Goal: Task Accomplishment & Management: Complete application form

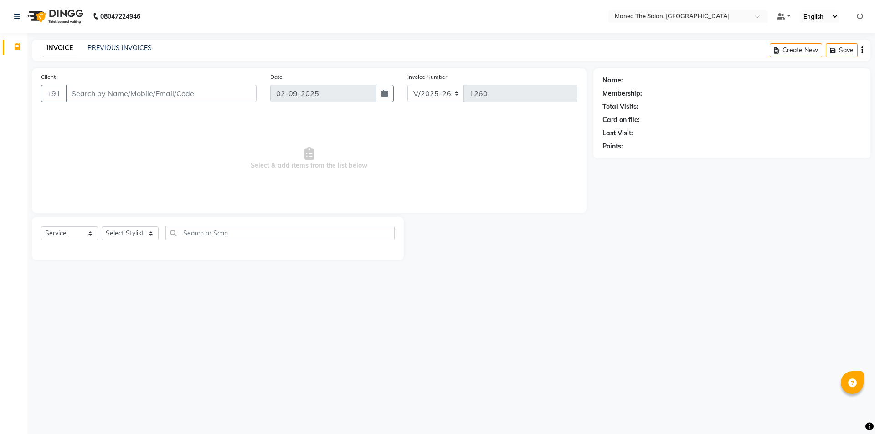
select select "6397"
select select "service"
click at [117, 238] on select "Select Stylist [PERSON_NAME] [PERSON_NAME] Aruna [PERSON_NAME] Manager [PERSON_…" at bounding box center [130, 233] width 57 height 14
select select "85836"
click at [102, 226] on select "Select Stylist [PERSON_NAME] [PERSON_NAME] Aruna [PERSON_NAME] Manager [PERSON_…" at bounding box center [130, 233] width 57 height 14
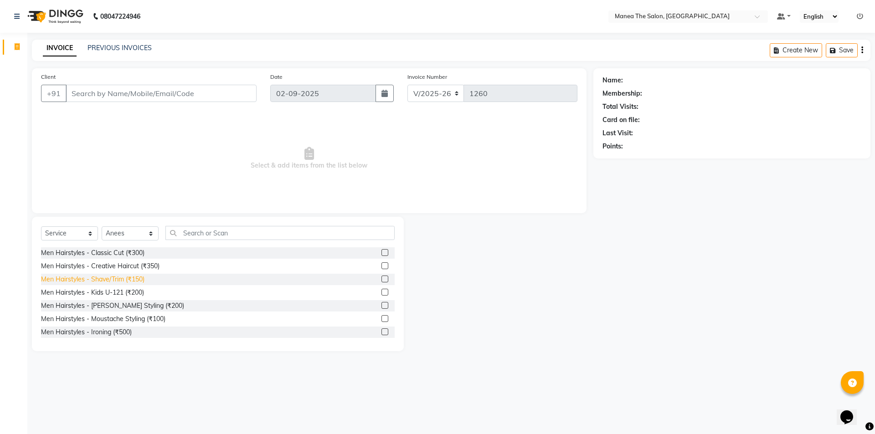
click at [131, 276] on div "Men Hairstyles - Shave/Trim (₹150)" at bounding box center [92, 280] width 103 height 10
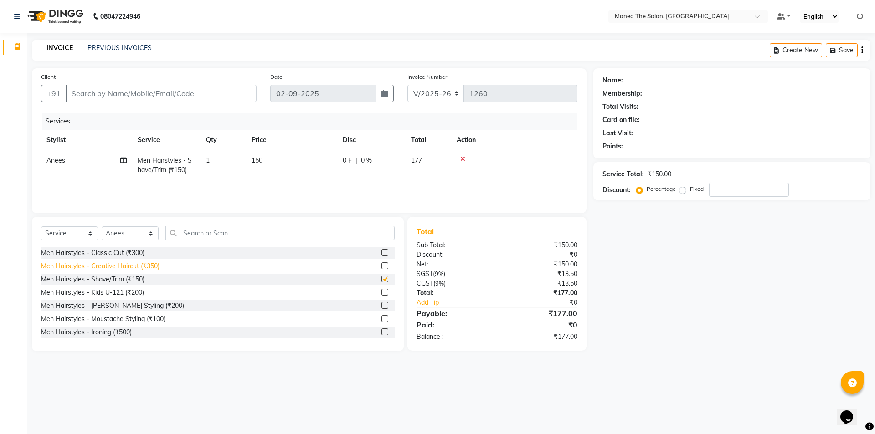
checkbox input "false"
click at [152, 96] on input "Client" at bounding box center [161, 93] width 191 height 17
type input "9"
type input "0"
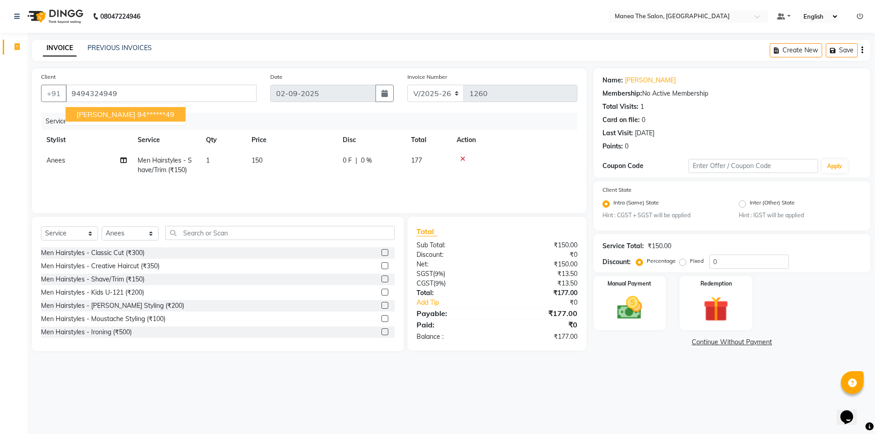
click at [92, 115] on span "[PERSON_NAME]" at bounding box center [106, 114] width 59 height 9
type input "94******49"
click at [622, 316] on img at bounding box center [629, 308] width 42 height 30
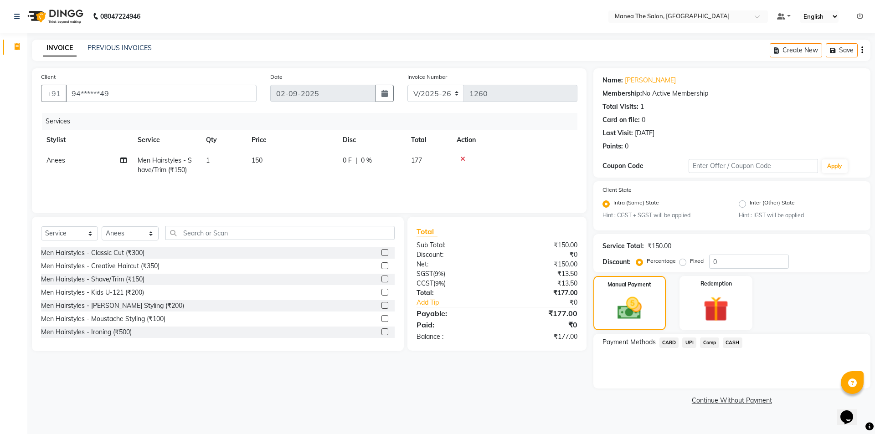
click at [689, 346] on span "UPI" at bounding box center [689, 343] width 14 height 10
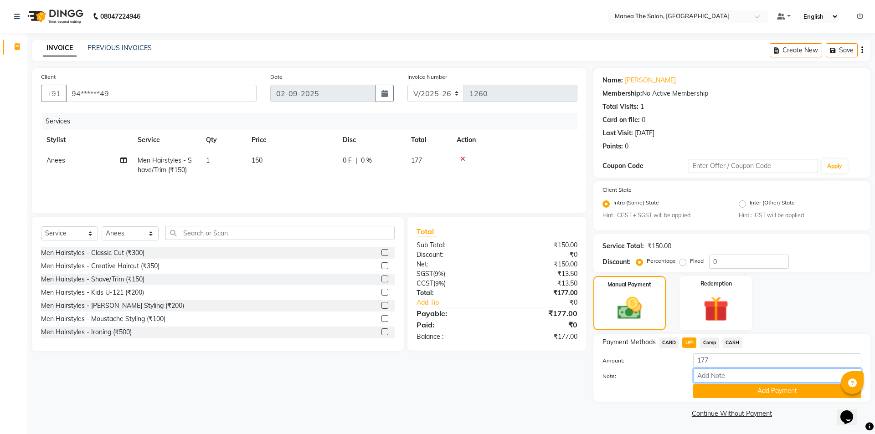
click at [711, 381] on input "Note:" at bounding box center [777, 375] width 168 height 14
click at [720, 392] on button "Add Payment" at bounding box center [777, 391] width 168 height 14
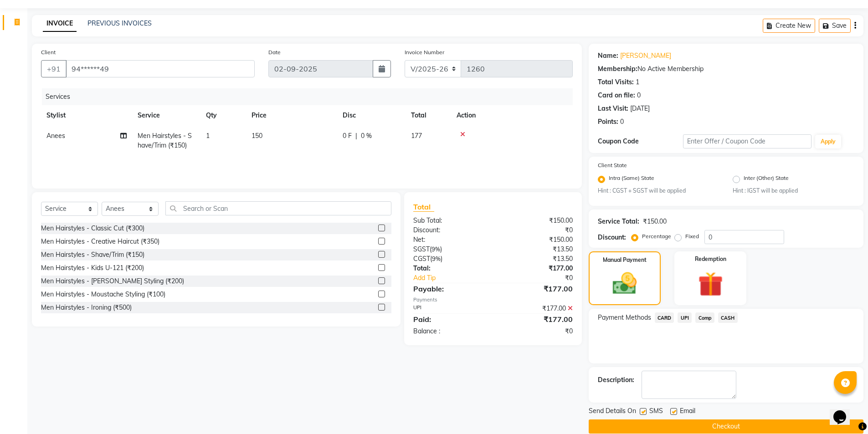
scroll to position [38, 0]
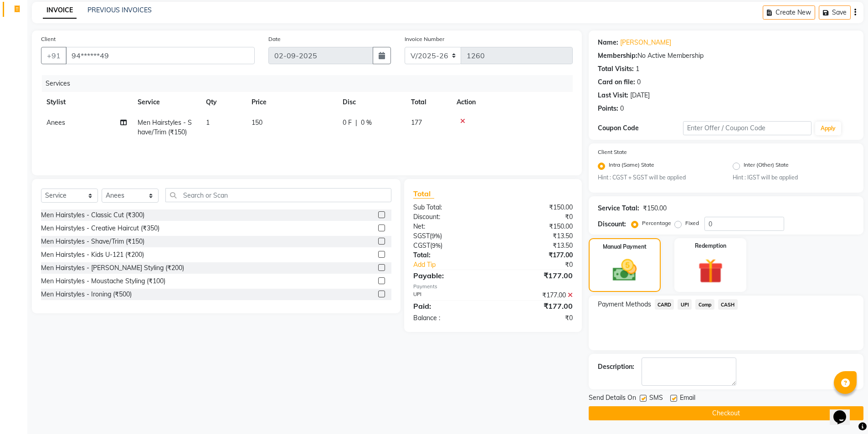
drag, startPoint x: 743, startPoint y: 410, endPoint x: 739, endPoint y: 408, distance: 4.9
click at [744, 410] on button "Checkout" at bounding box center [726, 413] width 275 height 14
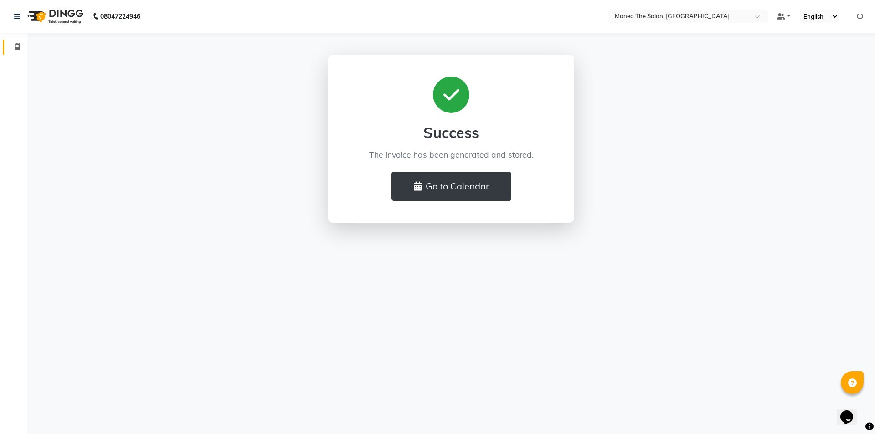
click at [20, 46] on span at bounding box center [17, 47] width 16 height 10
select select "6397"
select select "service"
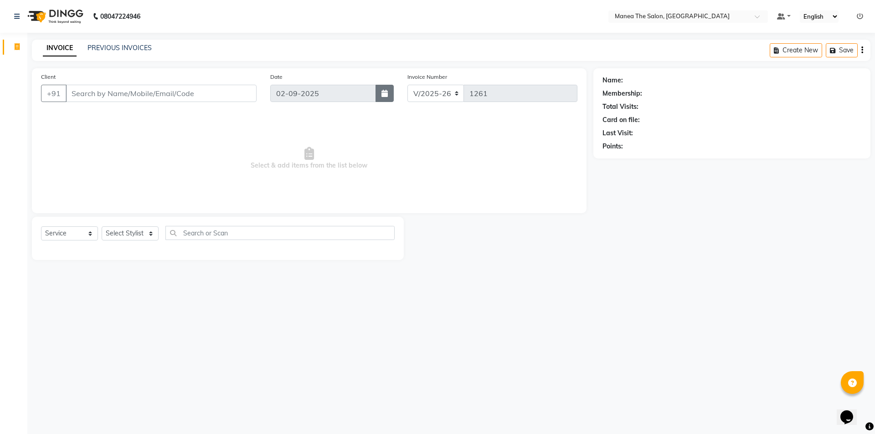
click at [388, 97] on button "button" at bounding box center [384, 93] width 18 height 17
select select "9"
select select "2025"
click at [328, 58] on div "INVOICE PREVIOUS INVOICES Create New Save" at bounding box center [451, 50] width 838 height 21
click at [384, 95] on icon "button" at bounding box center [384, 93] width 6 height 7
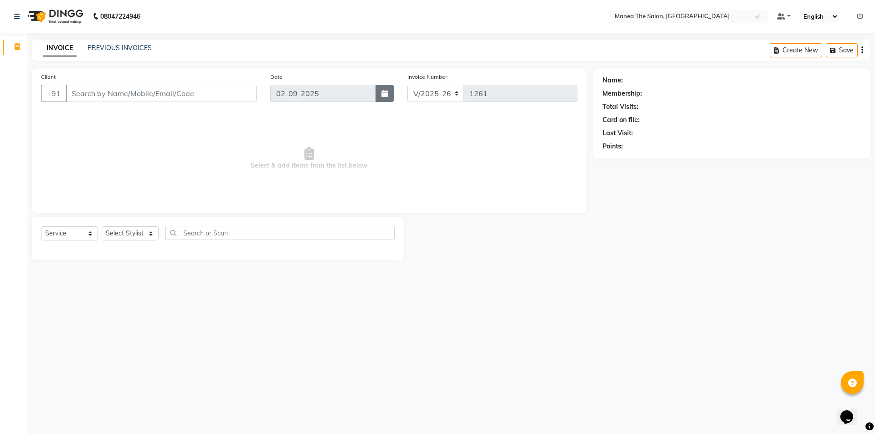
select select "9"
select select "2025"
click at [375, 85] on button "button" at bounding box center [384, 93] width 18 height 17
select select "9"
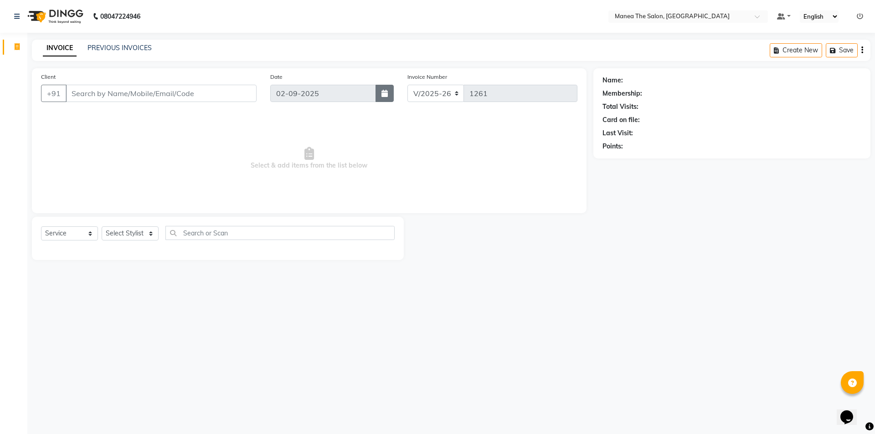
select select "2025"
click at [474, 181] on span "Select & add items from the list below" at bounding box center [309, 158] width 536 height 91
